Goal: Navigation & Orientation: Find specific page/section

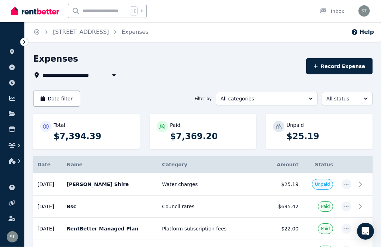
scroll to position [0, 0]
click at [12, 50] on icon at bounding box center [12, 52] width 4 height 6
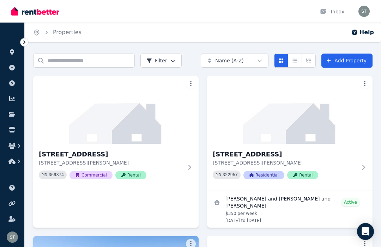
click at [216, 165] on p "[STREET_ADDRESS][PERSON_NAME]" at bounding box center [284, 162] width 144 height 7
